Goal: Information Seeking & Learning: Learn about a topic

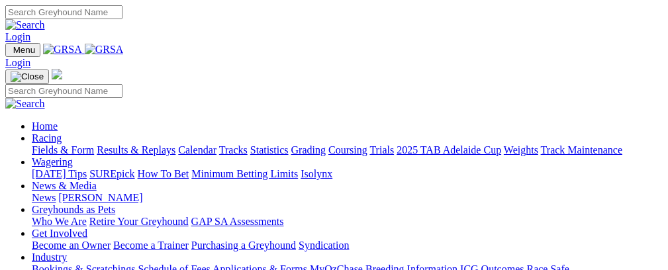
scroll to position [412, 0]
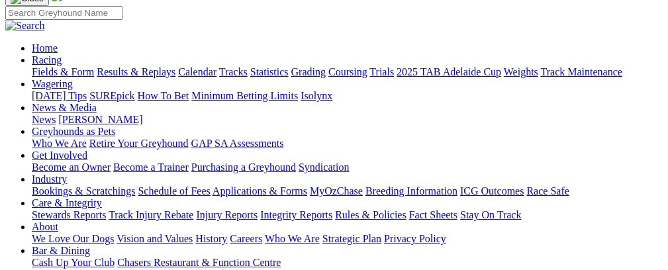
scroll to position [60, 0]
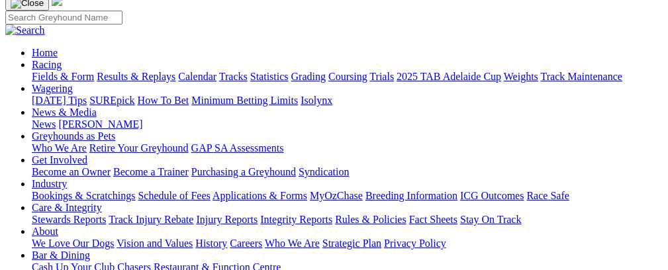
scroll to position [78, 0]
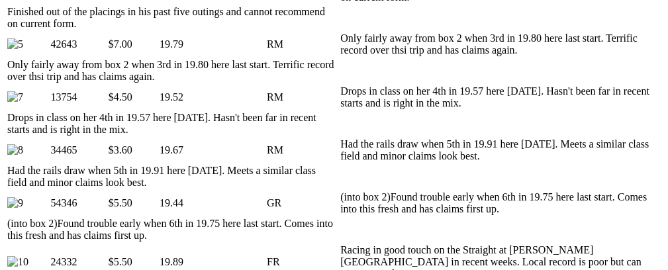
scroll to position [797, 0]
